Goal: Find specific page/section: Locate item on page

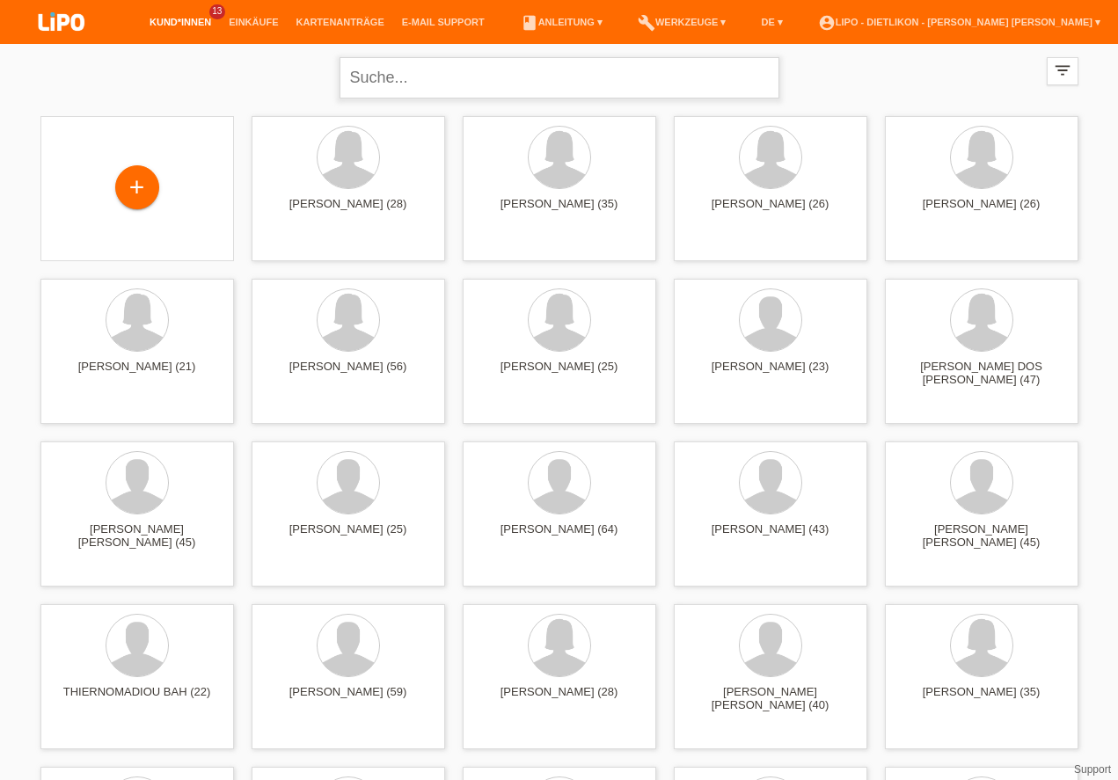
click at [533, 83] on input "text" at bounding box center [560, 77] width 440 height 41
type input "SABANI"
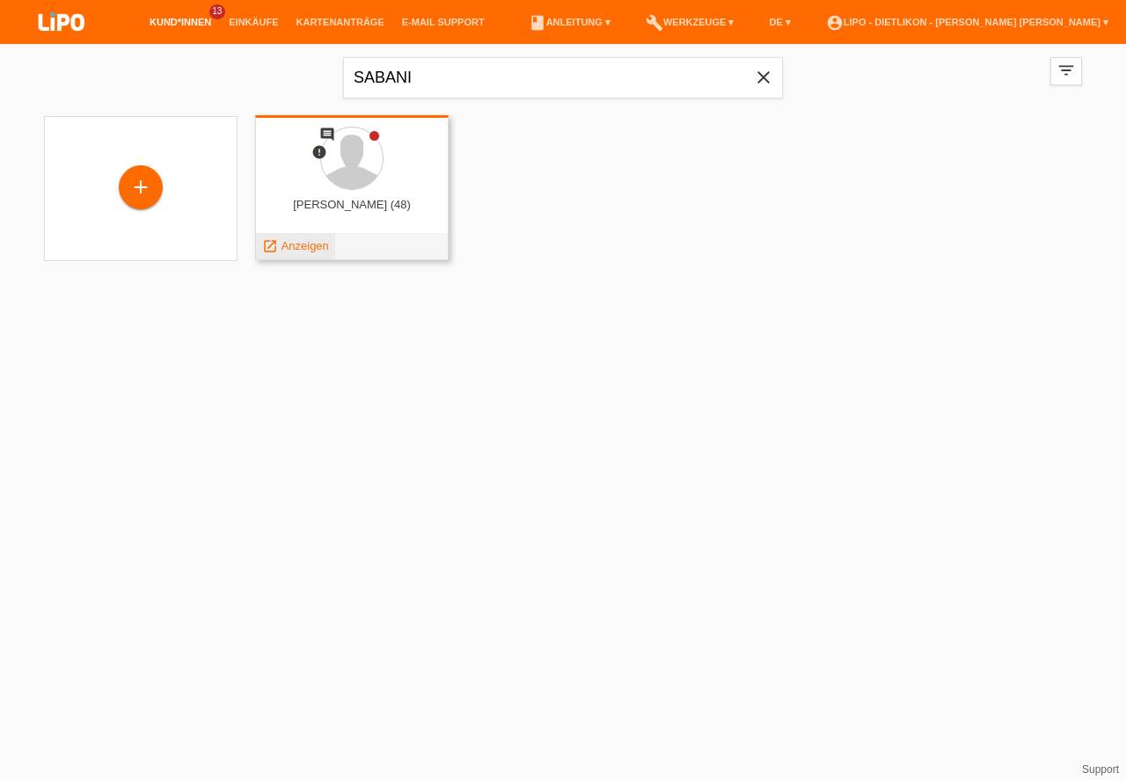
click at [321, 251] on span "Anzeigen" at bounding box center [306, 245] width 48 height 13
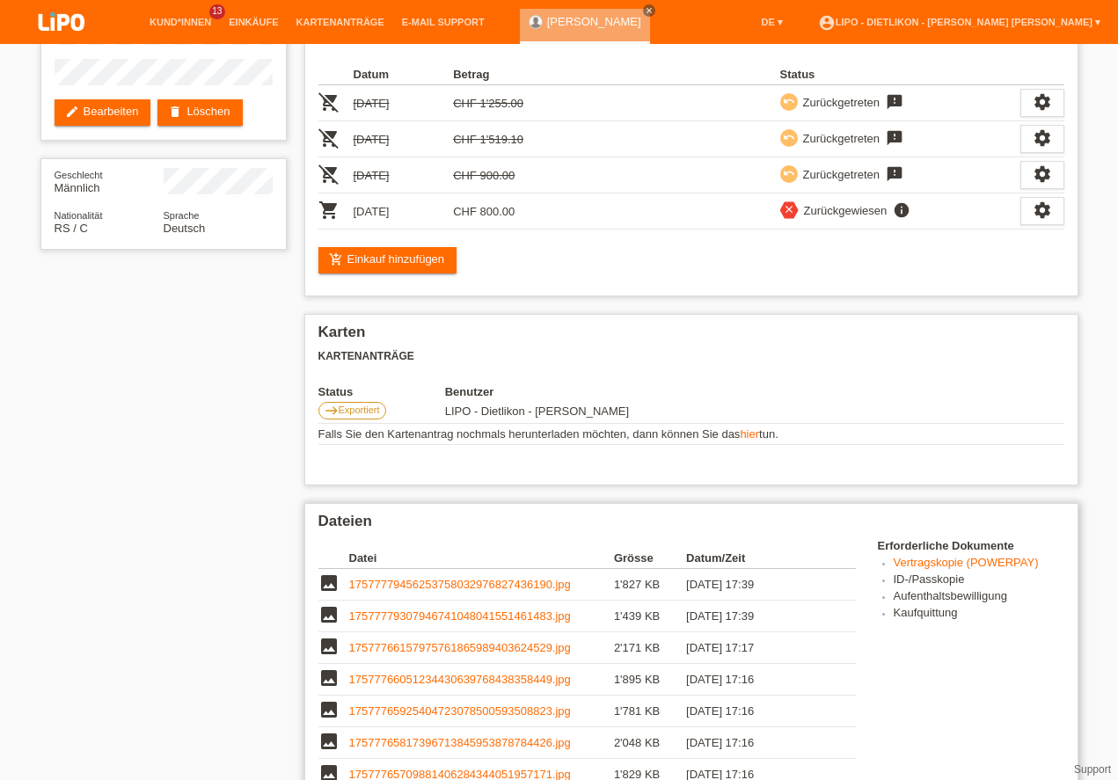
scroll to position [401, 0]
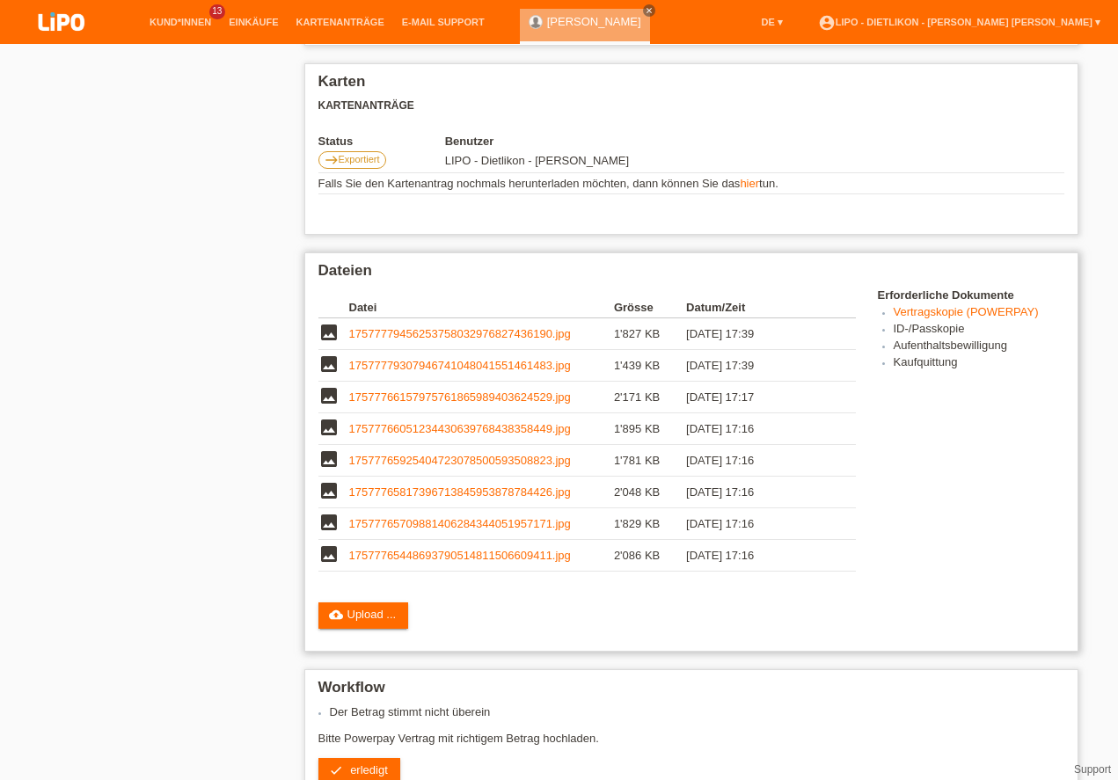
click at [447, 333] on link "17577779456253758032976827436190.jpg" at bounding box center [460, 333] width 222 height 13
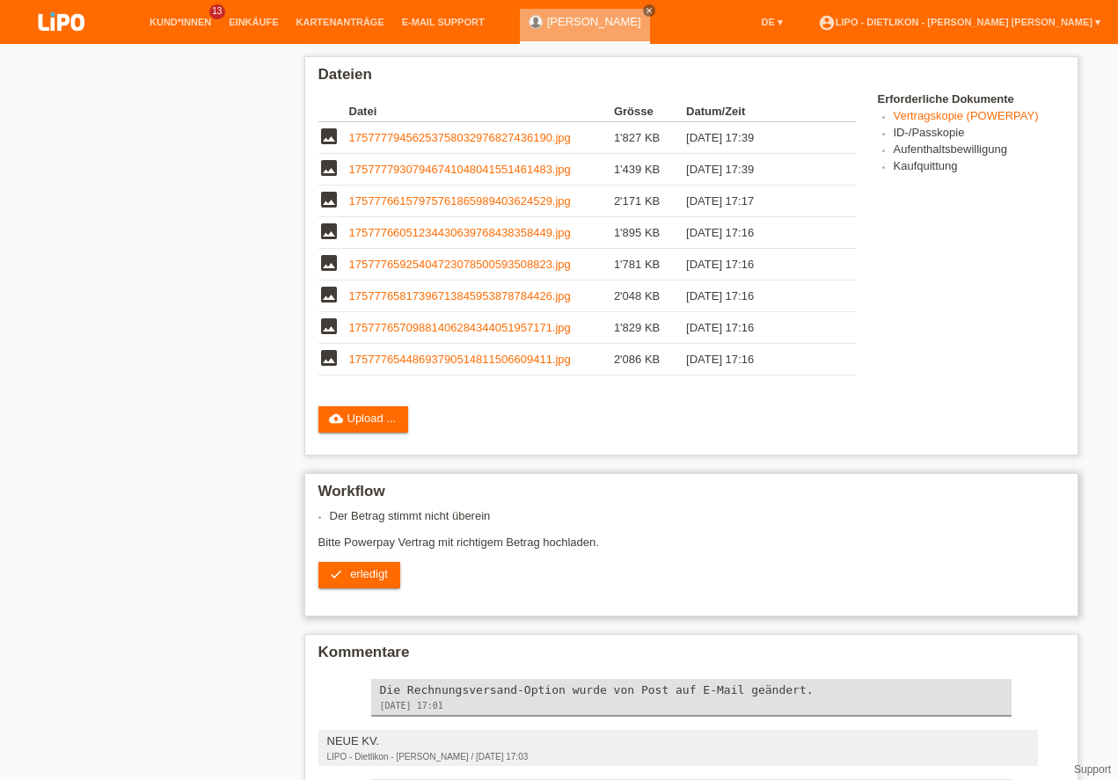
scroll to position [648, 0]
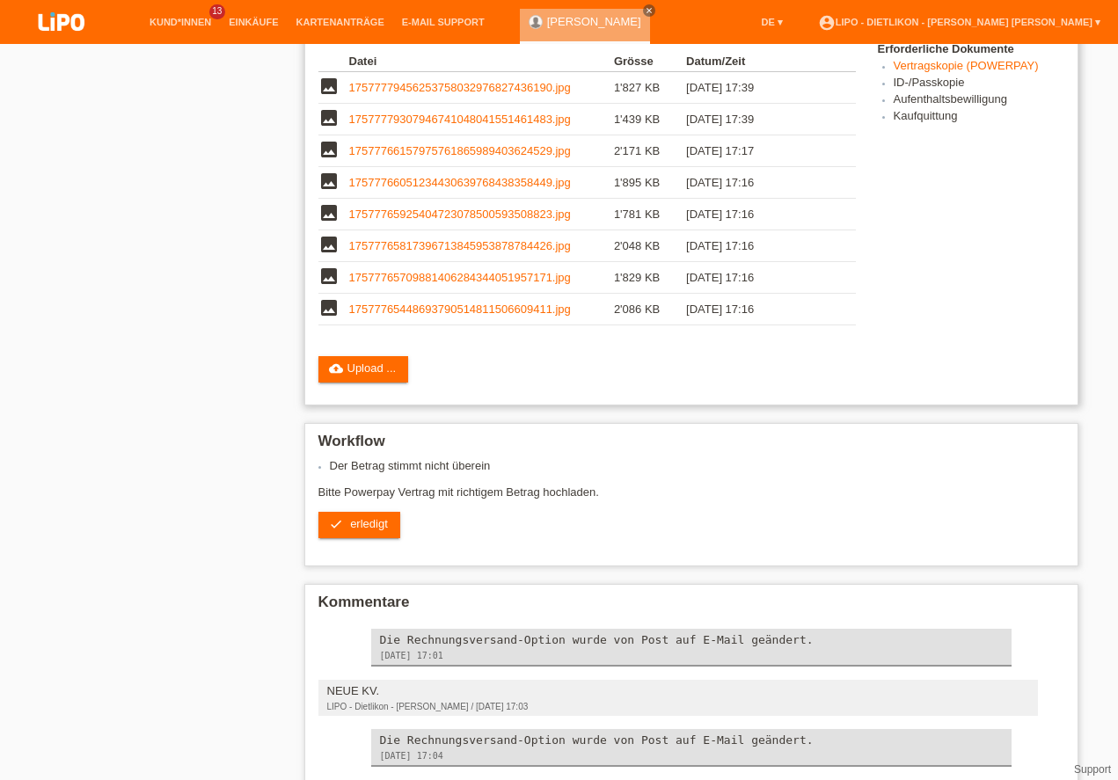
click at [511, 312] on link "17577765448693790514811506609411.jpg" at bounding box center [460, 309] width 222 height 13
click at [457, 245] on link "17577765817396713845953878784426.jpg" at bounding box center [460, 245] width 222 height 13
click at [458, 179] on link "17577766051234430639768438358449.jpg" at bounding box center [460, 182] width 222 height 13
click at [542, 149] on link "17577766157975761865989403624529.jpg" at bounding box center [460, 150] width 222 height 13
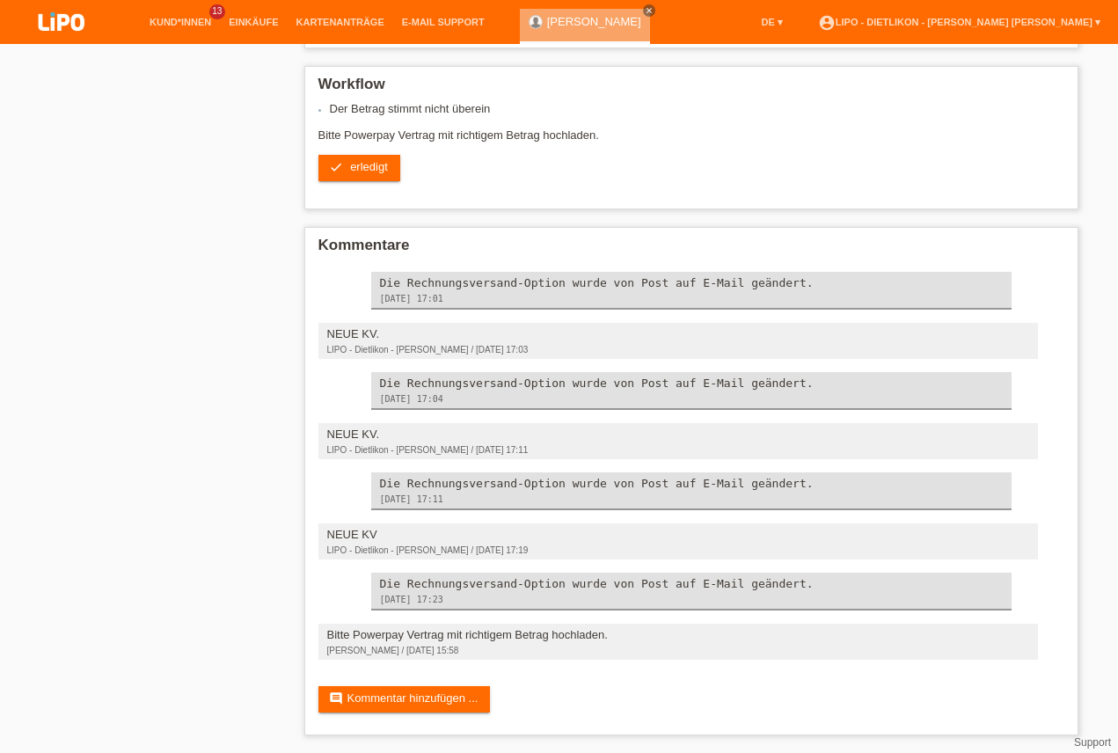
scroll to position [775, 0]
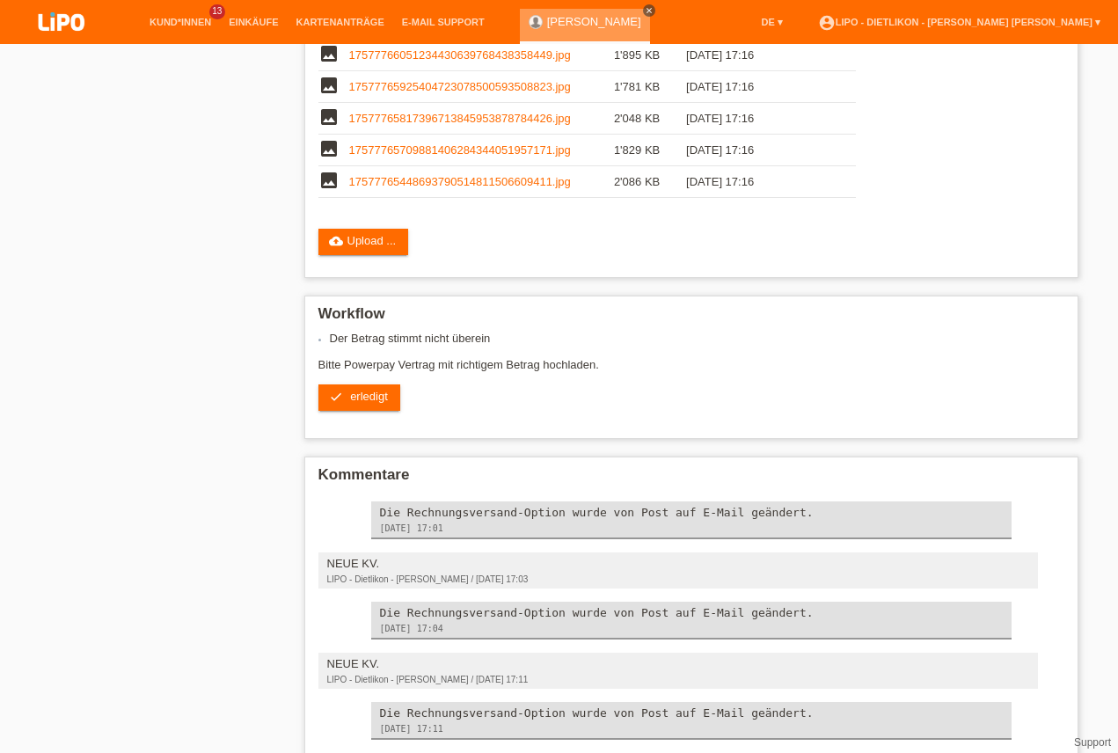
click at [645, 9] on icon "close" at bounding box center [649, 10] width 9 height 9
